Goal: Task Accomplishment & Management: Manage account settings

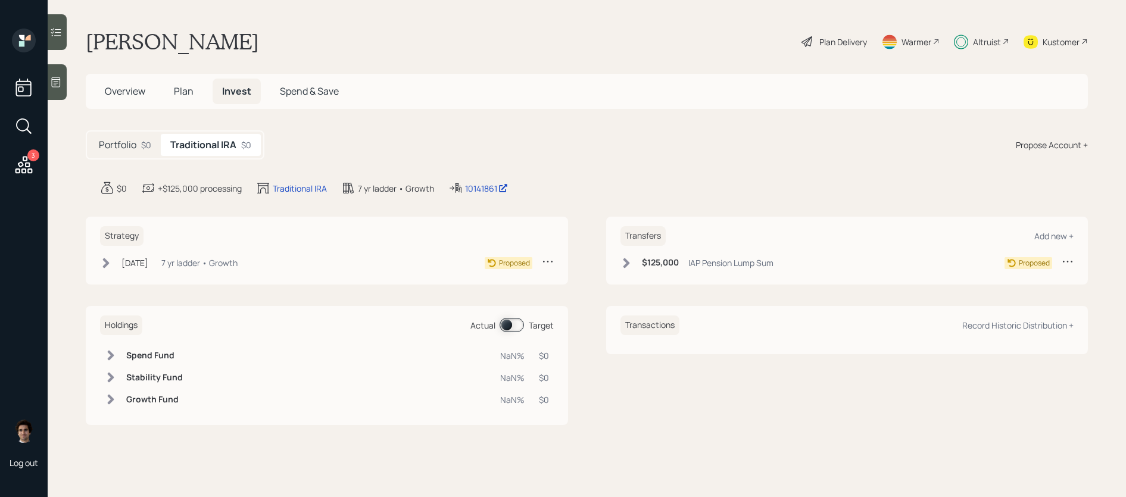
click at [238, 264] on div "7 yr ladder • Growth" at bounding box center [199, 263] width 76 height 13
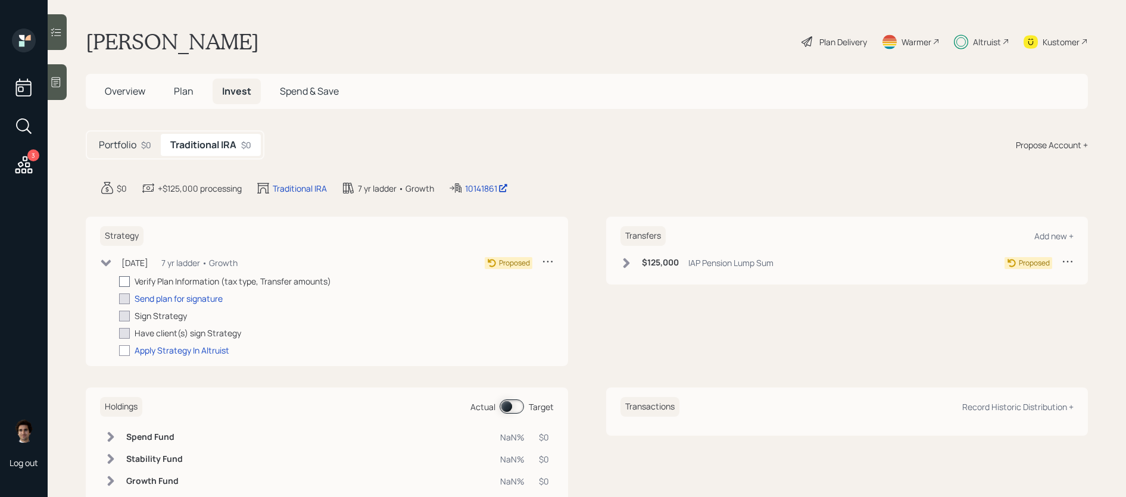
click at [128, 280] on div at bounding box center [124, 281] width 11 height 11
click at [119, 281] on input "checkbox" at bounding box center [118, 281] width 1 height 1
checkbox input "true"
click at [680, 265] on div "$125,000 IAP Pension Lump Sum" at bounding box center [696, 262] width 153 height 15
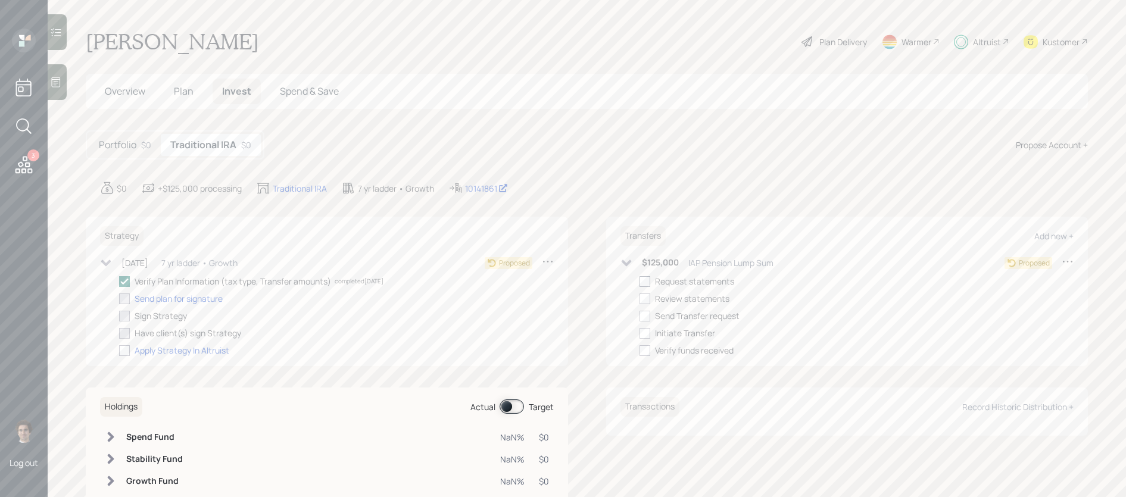
click at [644, 280] on div at bounding box center [644, 281] width 11 height 11
click at [639, 281] on input "checkbox" at bounding box center [639, 281] width 1 height 1
checkbox input "true"
